Goal: Task Accomplishment & Management: Use online tool/utility

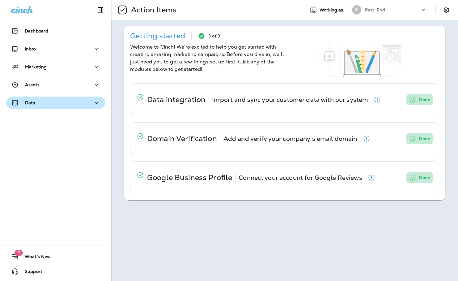
click at [54, 102] on div "Data" at bounding box center [55, 103] width 89 height 8
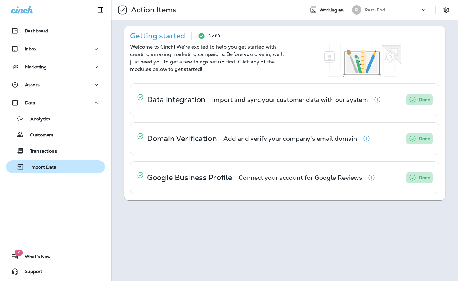
click at [43, 167] on p "Import Data" at bounding box center [40, 168] width 32 height 6
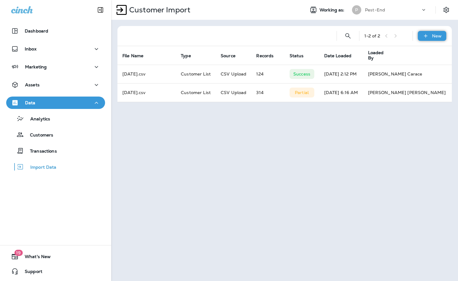
click at [428, 36] on icon at bounding box center [425, 35] width 3 height 3
click at [424, 54] on p "Customer list" at bounding box center [414, 52] width 29 height 5
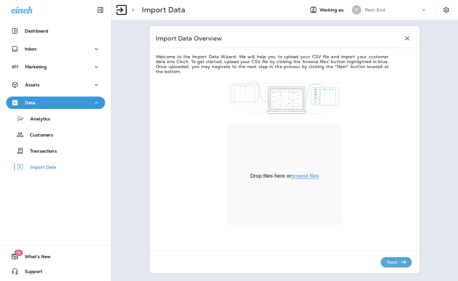
click at [302, 178] on button "browse files" at bounding box center [306, 176] width 28 height 6
click at [392, 263] on p "Next" at bounding box center [392, 262] width 15 height 10
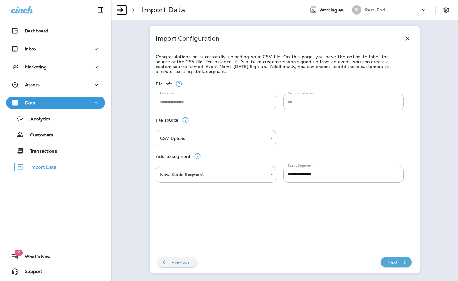
click at [386, 260] on p "Next" at bounding box center [392, 262] width 15 height 10
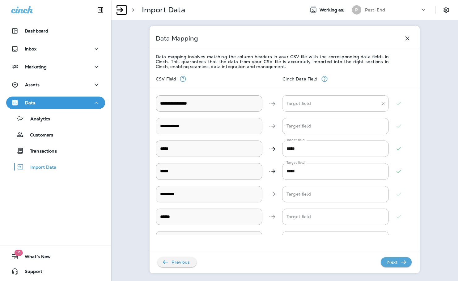
click at [294, 107] on \ "Target field" at bounding box center [331, 103] width 92 height 11
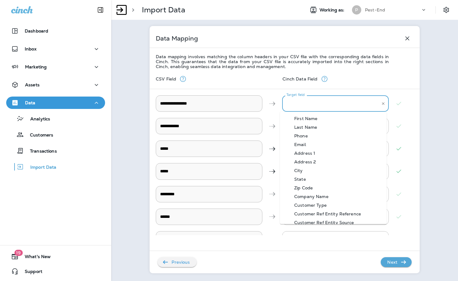
scroll to position [31, 0]
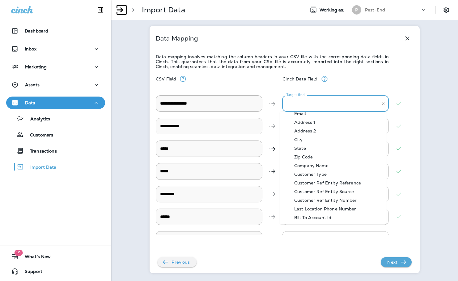
click at [332, 219] on div "Bill To Account Id" at bounding box center [313, 217] width 56 height 5
type \ "**********"
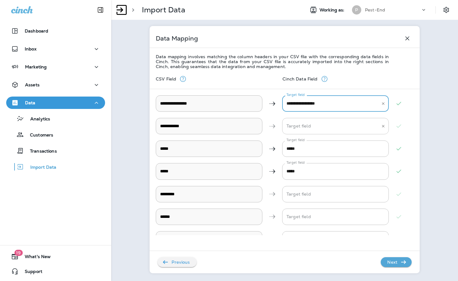
click at [308, 124] on Name "Target field" at bounding box center [331, 126] width 92 height 11
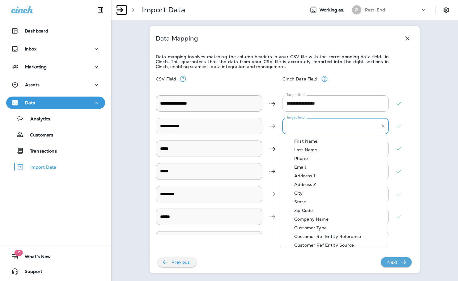
click at [320, 141] on div "First Name" at bounding box center [306, 141] width 42 height 5
type Name "**********"
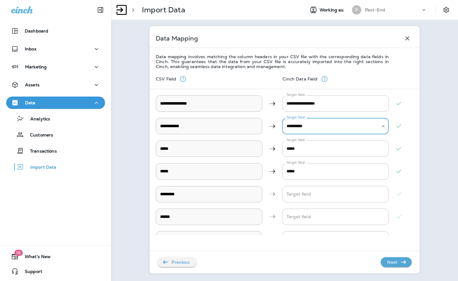
click at [390, 267] on p "Next" at bounding box center [392, 262] width 15 height 10
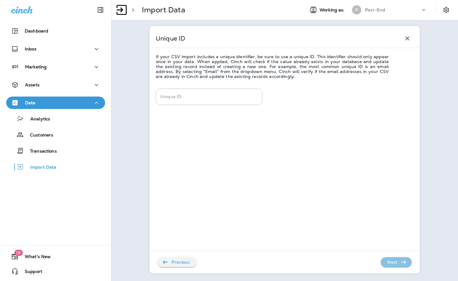
click at [393, 262] on p "Next" at bounding box center [392, 262] width 15 height 10
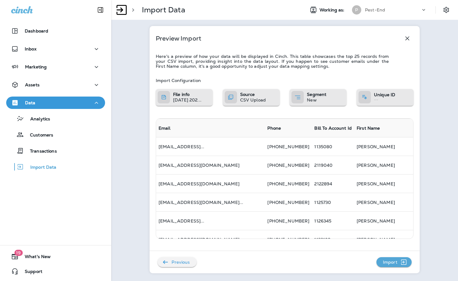
click at [393, 262] on p "Import" at bounding box center [390, 262] width 19 height 10
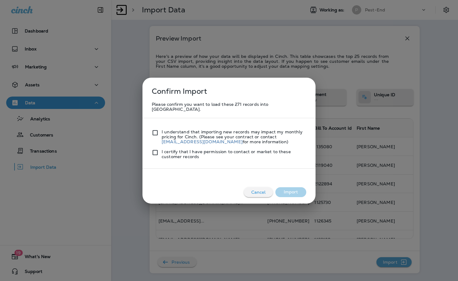
click at [194, 129] on p "I understand that importing new records may impact my monthly pricing for Cinch…" at bounding box center [234, 136] width 145 height 15
click at [288, 190] on button "Import" at bounding box center [291, 192] width 31 height 10
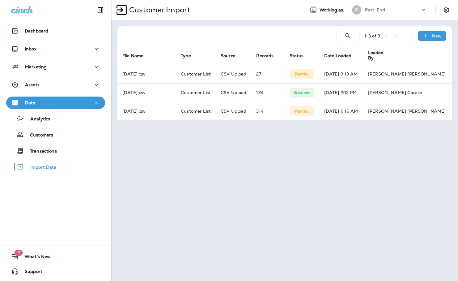
click at [96, 102] on icon "button" at bounding box center [96, 103] width 7 height 8
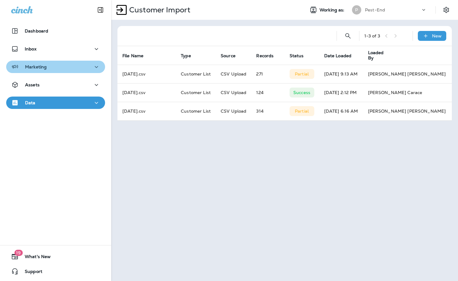
click at [93, 68] on icon "button" at bounding box center [96, 67] width 7 height 8
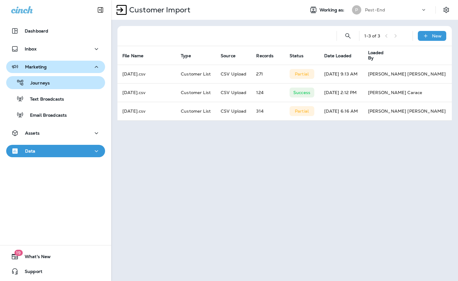
click at [71, 81] on div "Journeys" at bounding box center [56, 82] width 94 height 9
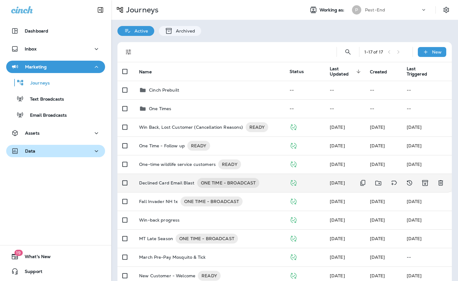
click at [163, 182] on p "Declined Card Email Blast" at bounding box center [167, 183] width 56 height 10
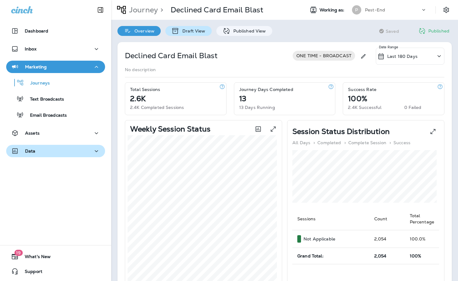
click at [200, 30] on p "Draft View" at bounding box center [192, 30] width 26 height 5
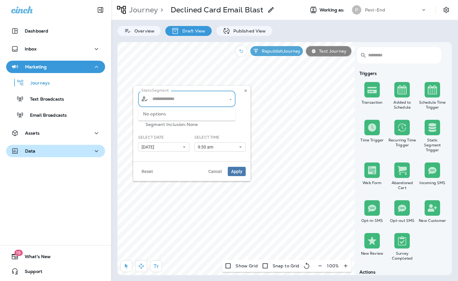
click at [200, 98] on input "text" at bounding box center [187, 98] width 73 height 11
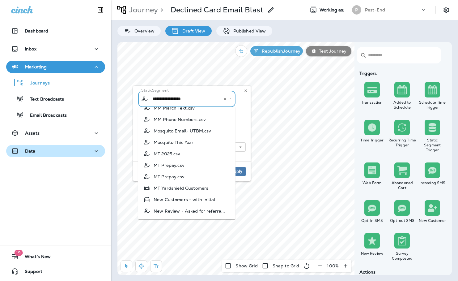
scroll to position [781, 0]
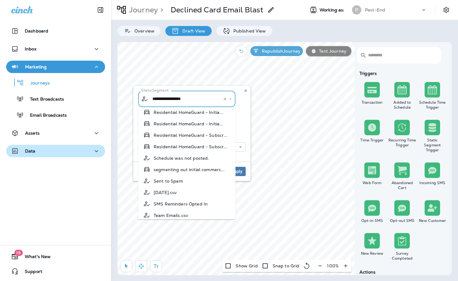
click at [163, 195] on span "[DATE].csv" at bounding box center [165, 192] width 23 height 5
type input "**********"
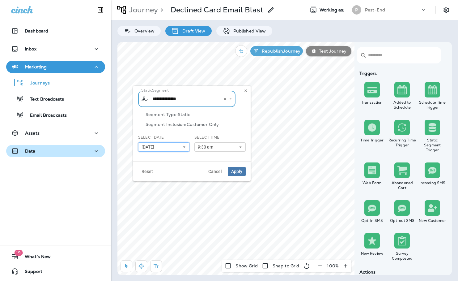
click at [178, 146] on button "[DATE]" at bounding box center [163, 146] width 51 height 9
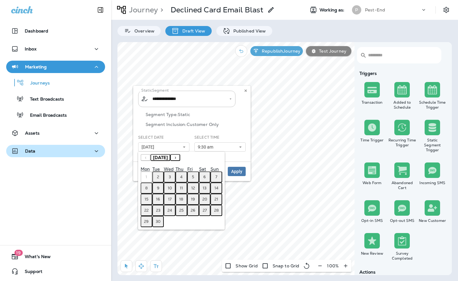
click at [157, 174] on button "2" at bounding box center [159, 176] width 12 height 11
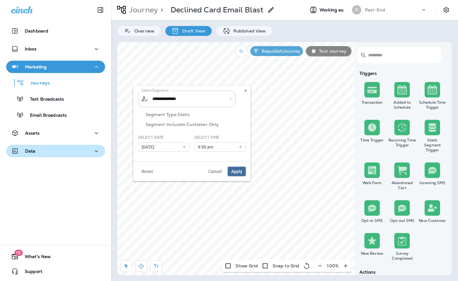
click at [239, 170] on span "Apply" at bounding box center [236, 171] width 11 height 4
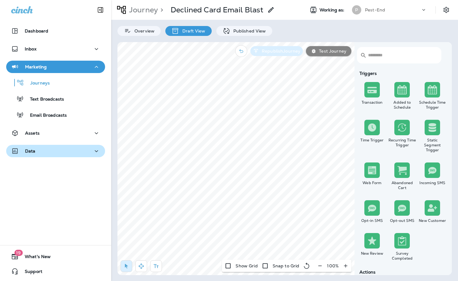
click at [280, 52] on p "Republish Journey" at bounding box center [280, 51] width 41 height 5
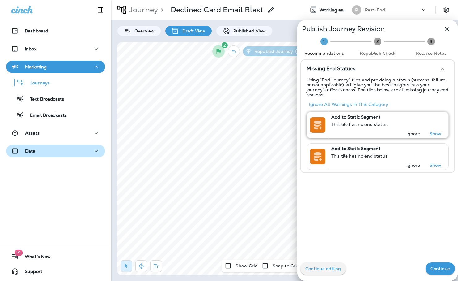
click at [407, 131] on p "Ignore" at bounding box center [414, 133] width 14 height 5
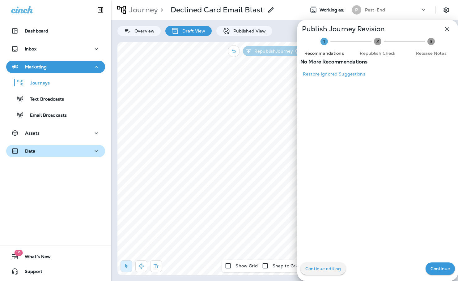
click at [439, 264] on button "Continue" at bounding box center [440, 268] width 29 height 12
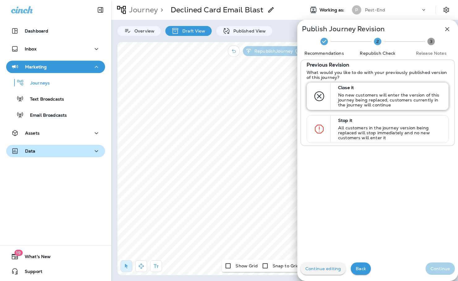
click at [338, 96] on p "No new customers will enter the version of this journey being replaced, custome…" at bounding box center [390, 99] width 105 height 15
click at [434, 264] on button "Continue" at bounding box center [440, 268] width 29 height 12
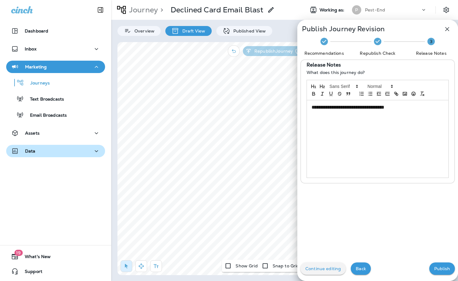
click at [441, 271] on p "Publish" at bounding box center [443, 268] width 16 height 5
